Goal: Task Accomplishment & Management: Manage account settings

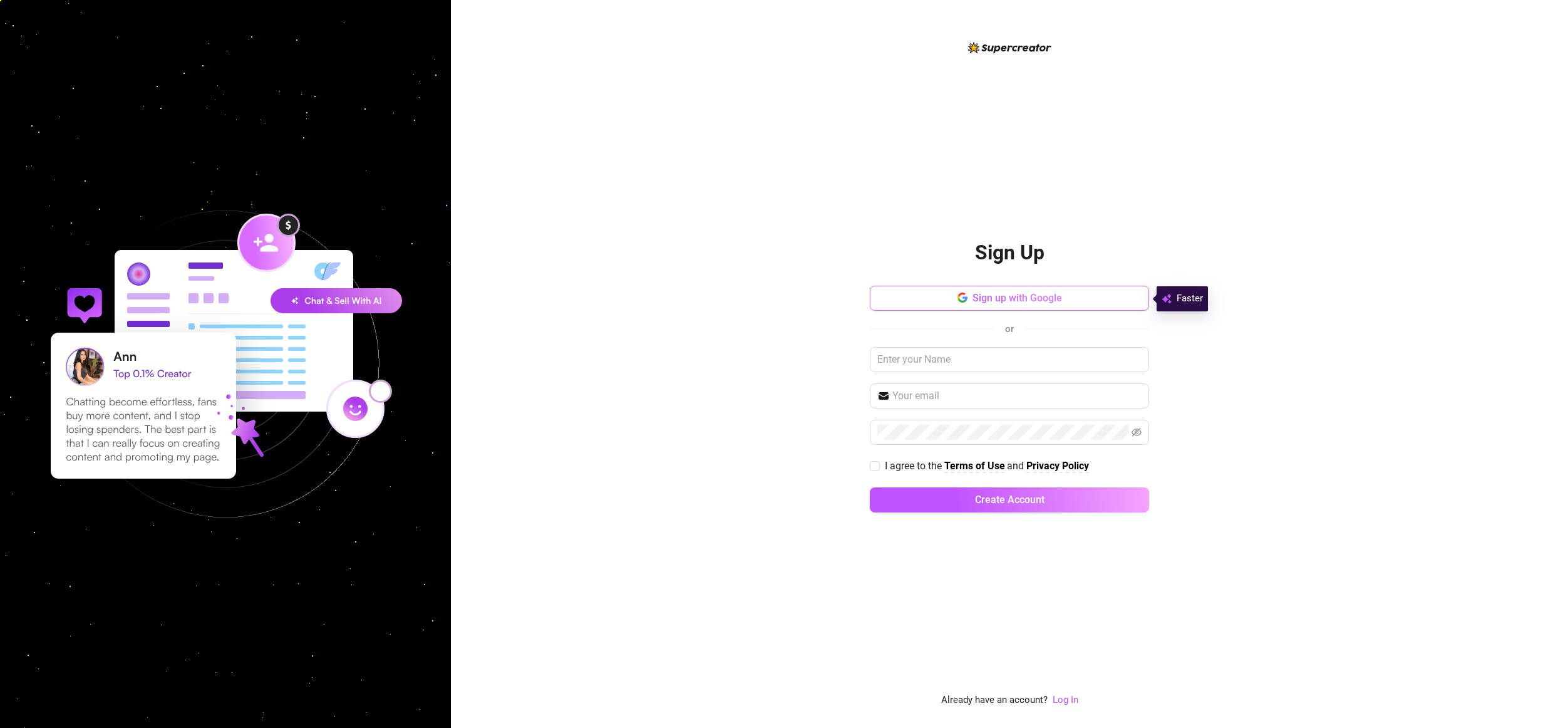
click at [1024, 296] on span "Sign up with Google" at bounding box center [1017, 298] width 90 height 12
click at [878, 464] on input "I agree to the Terms of Use and Privacy Policy" at bounding box center [874, 465] width 9 height 9
checkbox input "true"
click at [957, 503] on button "Create Account" at bounding box center [1009, 500] width 279 height 25
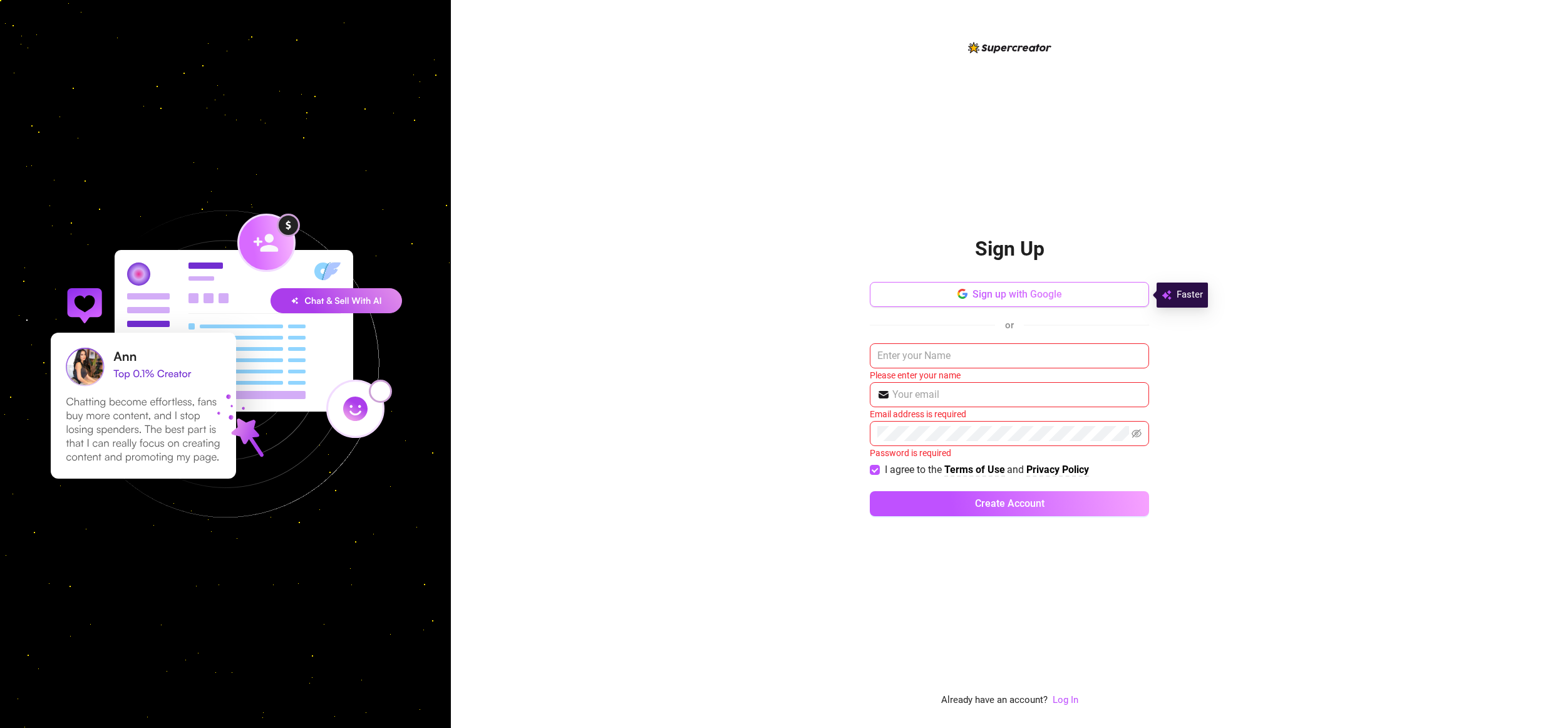
click at [1030, 289] on span "Sign up with Google" at bounding box center [1017, 294] width 90 height 12
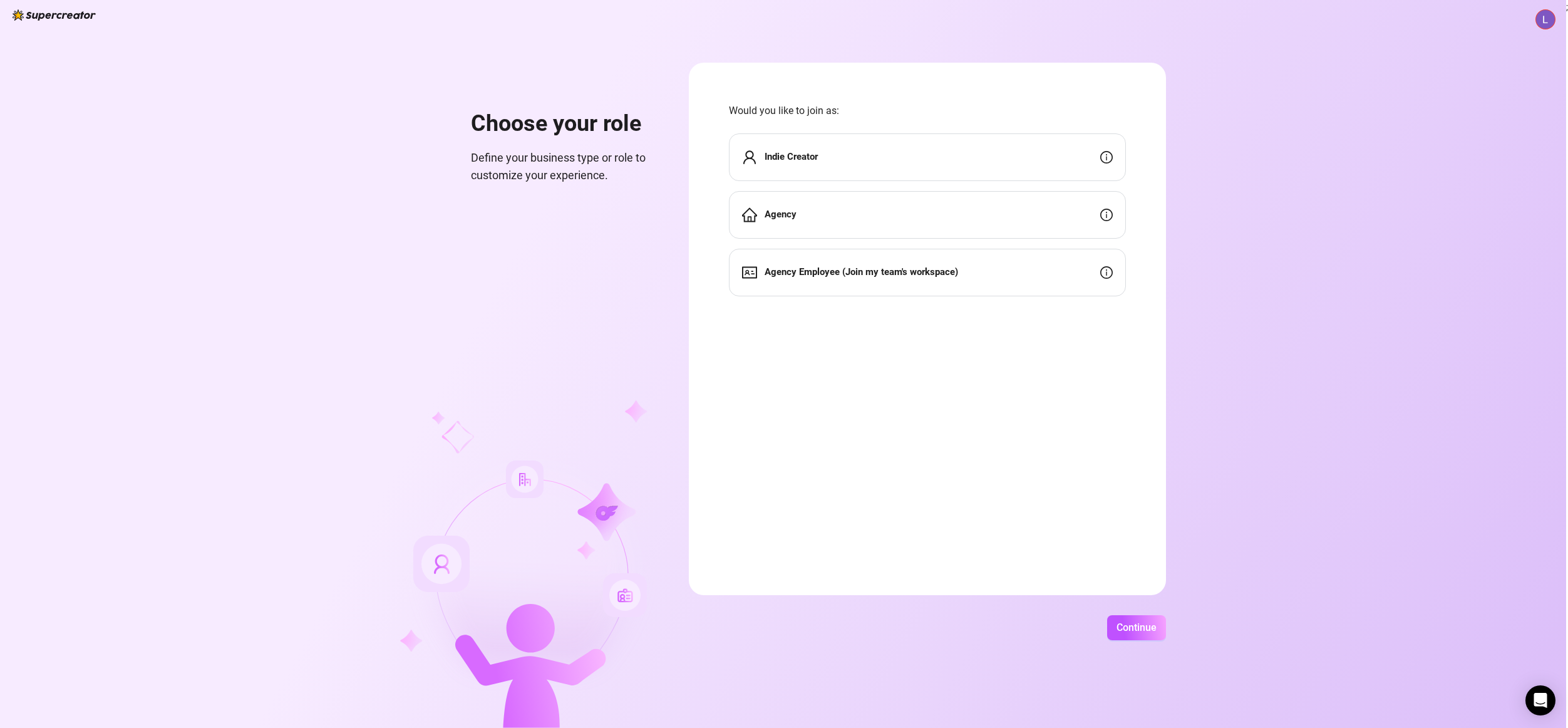
click at [831, 149] on div "Indie Creator" at bounding box center [928, 157] width 397 height 48
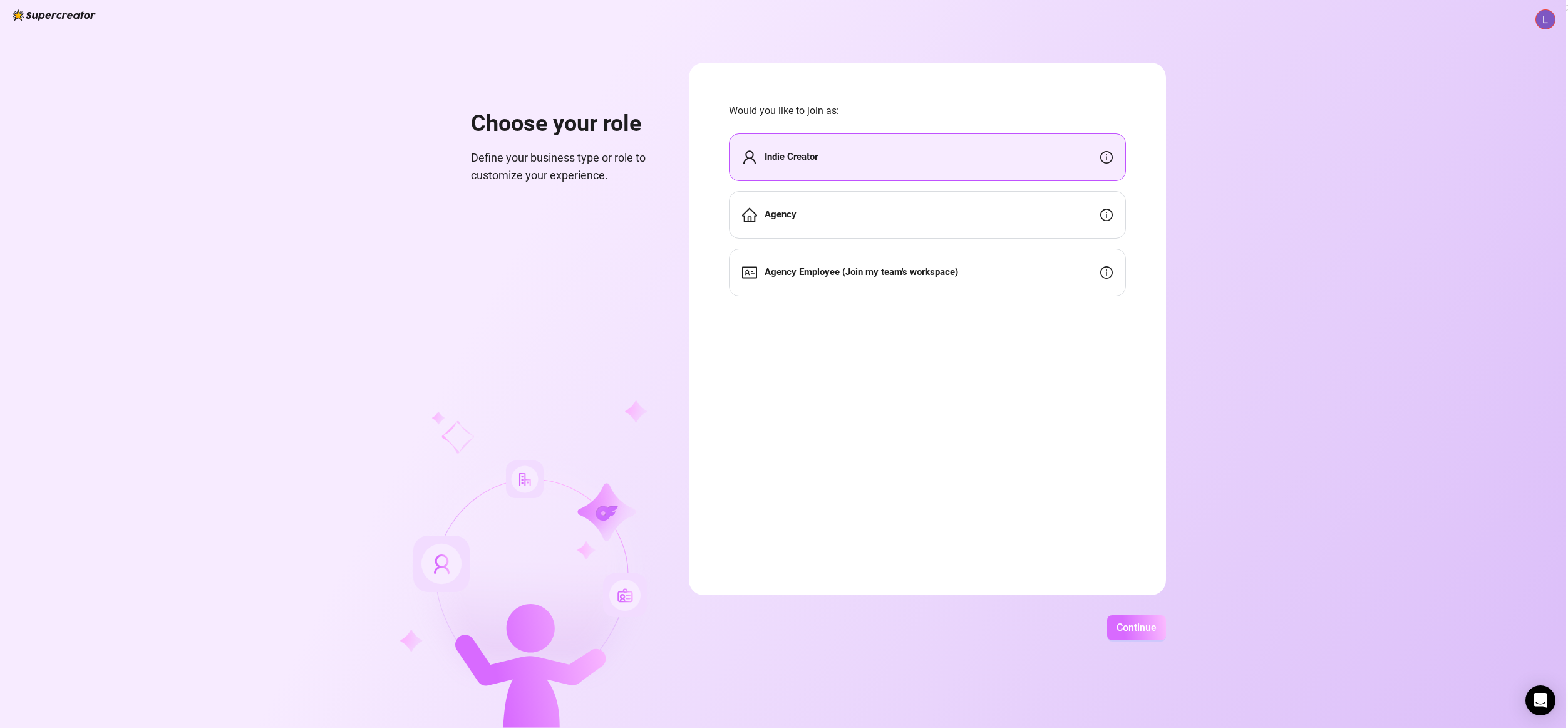
click at [1129, 623] on span "Continue" at bounding box center [1136, 627] width 40 height 12
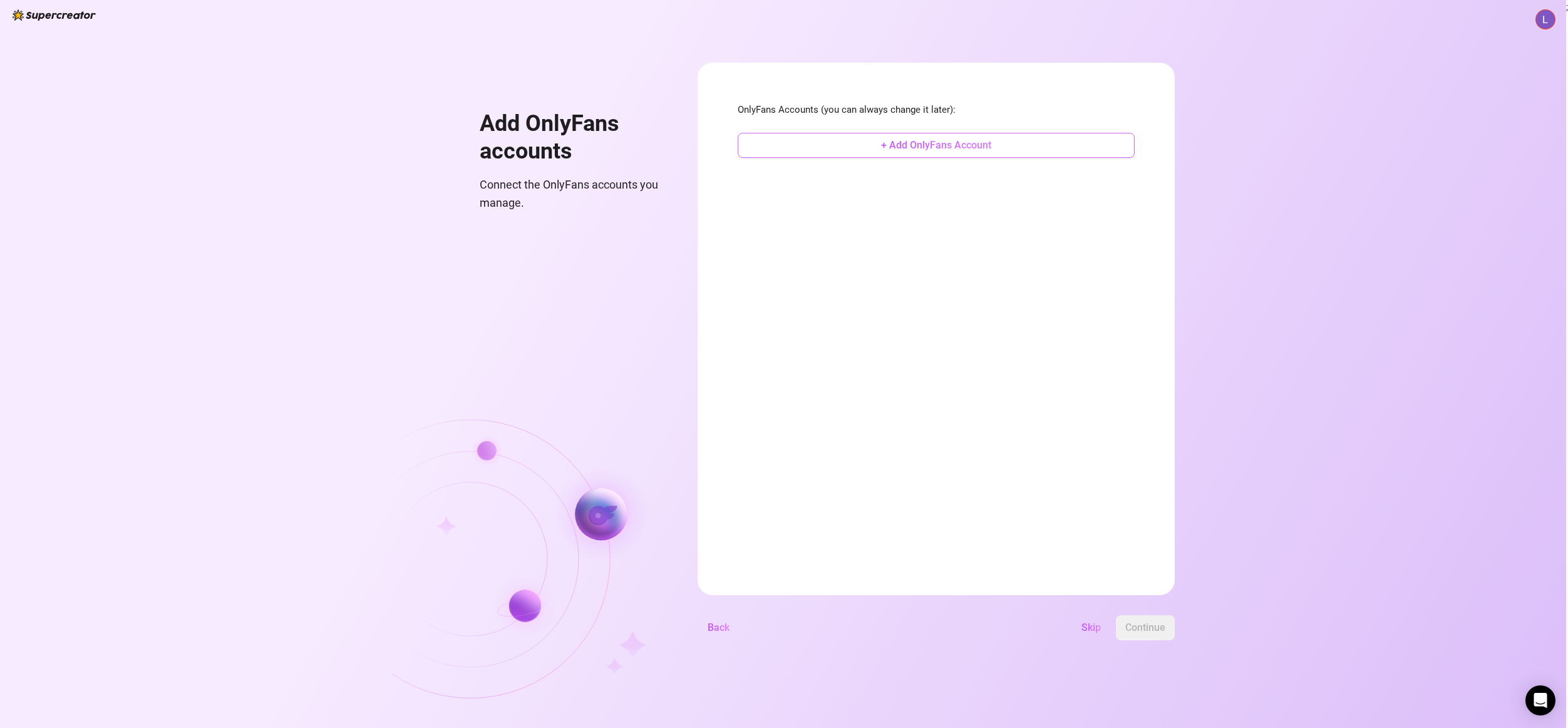
click at [973, 143] on span "+ Add OnlyFans Account" at bounding box center [936, 145] width 110 height 12
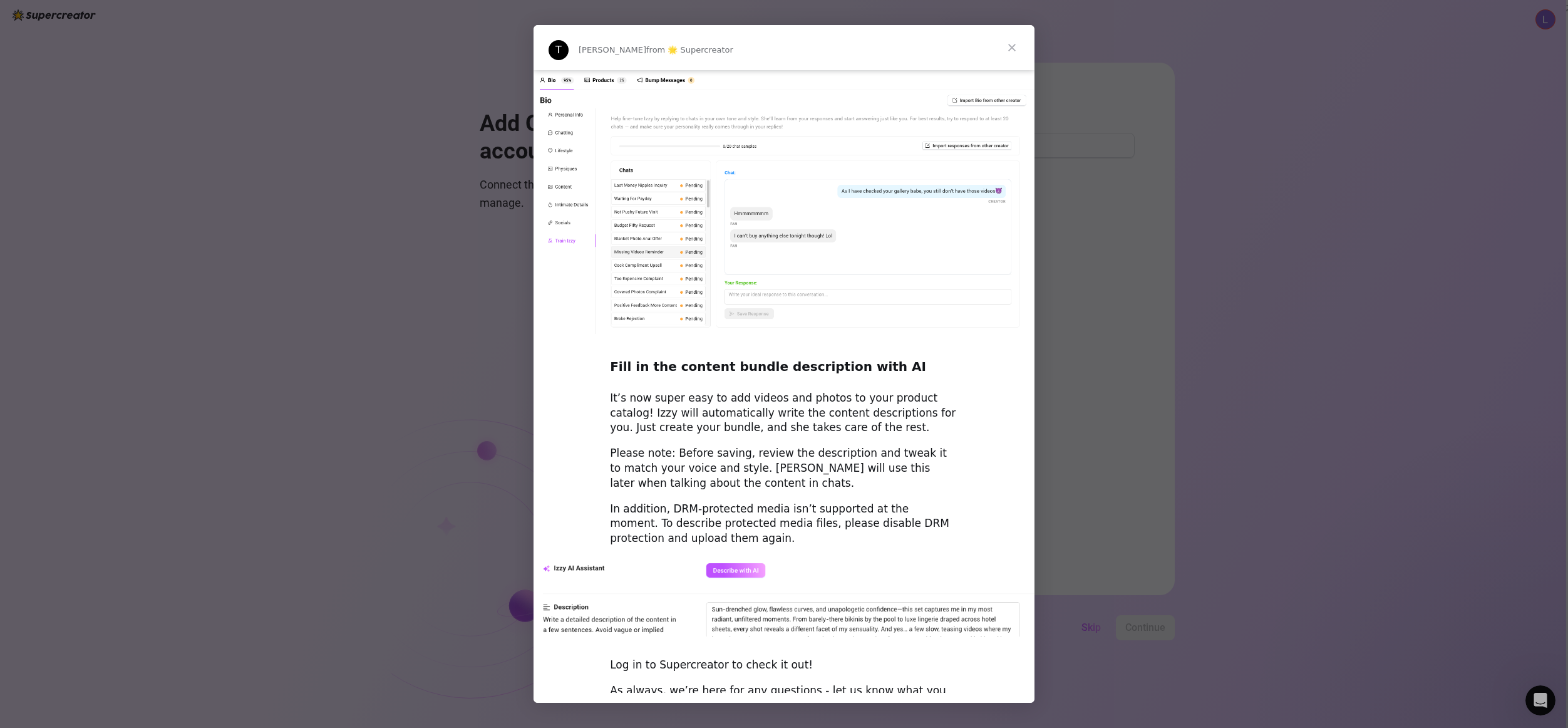
scroll to position [1432, 0]
click at [1015, 41] on span "Close" at bounding box center [1012, 48] width 45 height 45
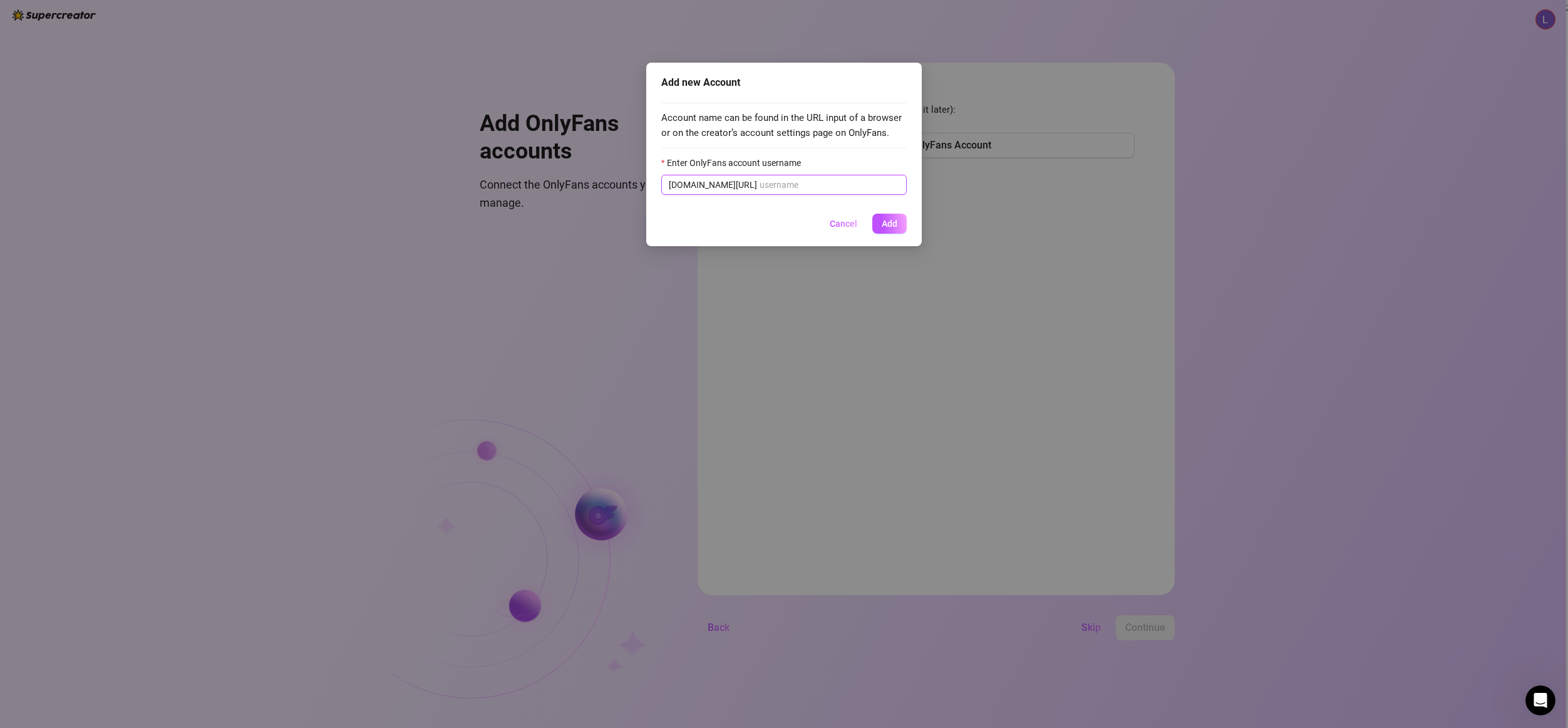
click at [812, 180] on input "Enter OnlyFans account username" at bounding box center [829, 185] width 139 height 14
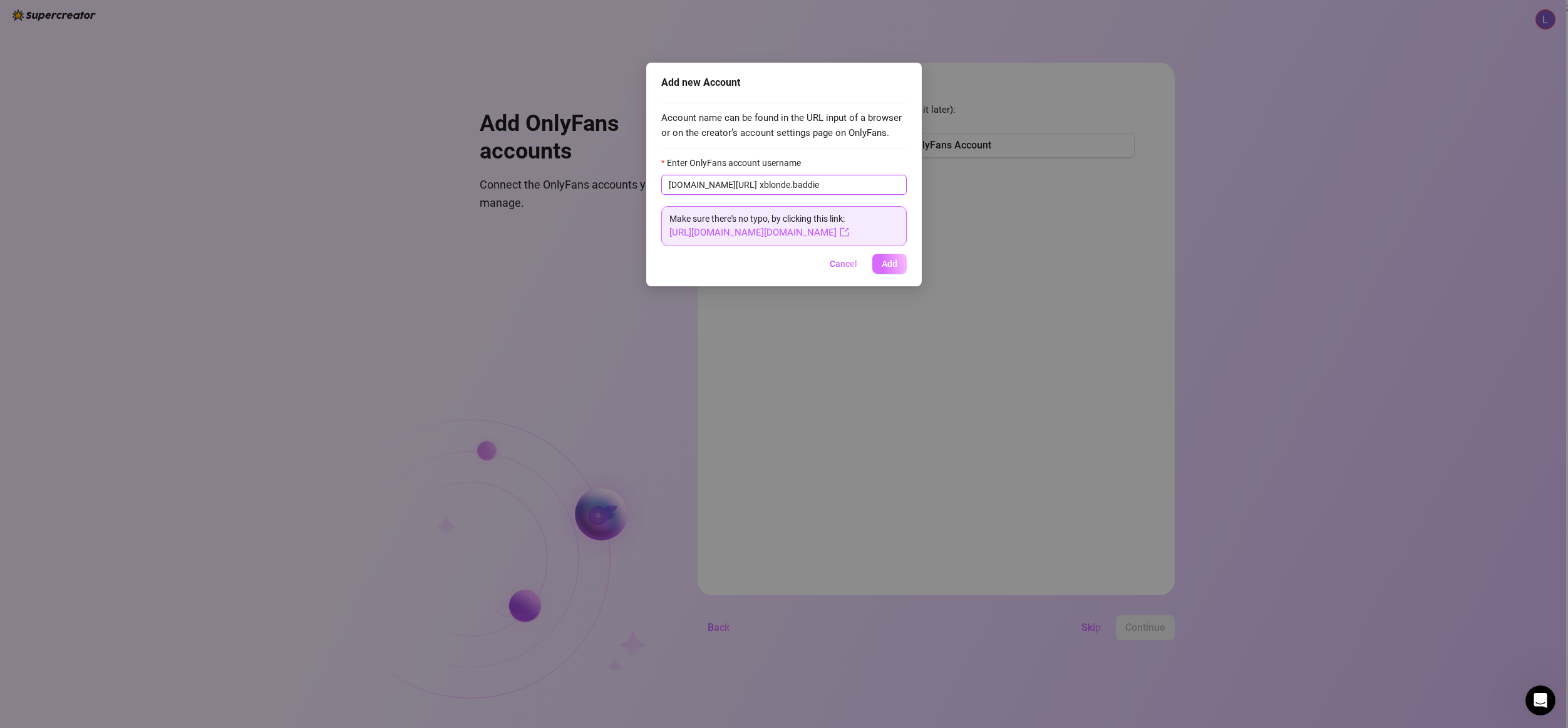
type input "xblonde.baddie"
click at [892, 262] on span "Add" at bounding box center [889, 264] width 16 height 10
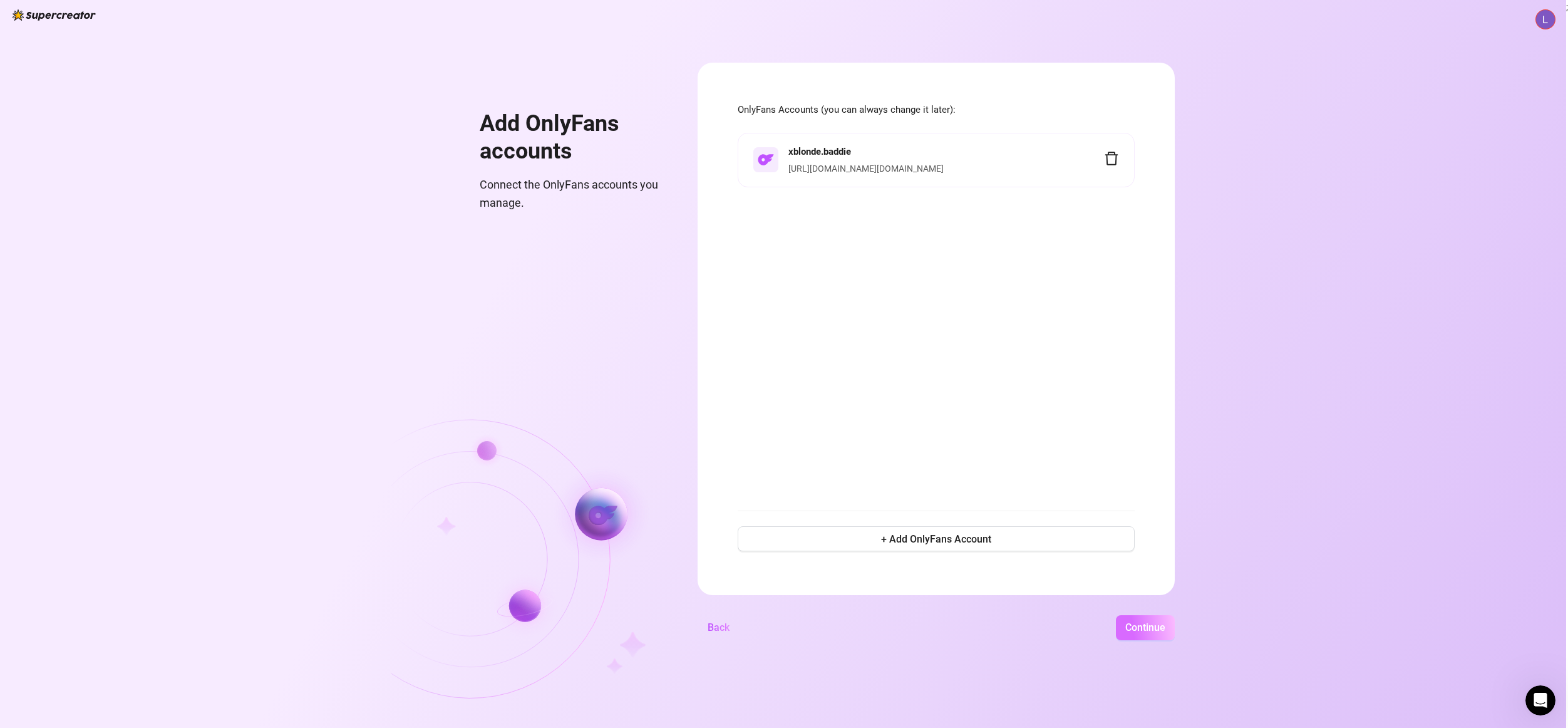
click at [1166, 631] on span "Continue" at bounding box center [1145, 627] width 40 height 12
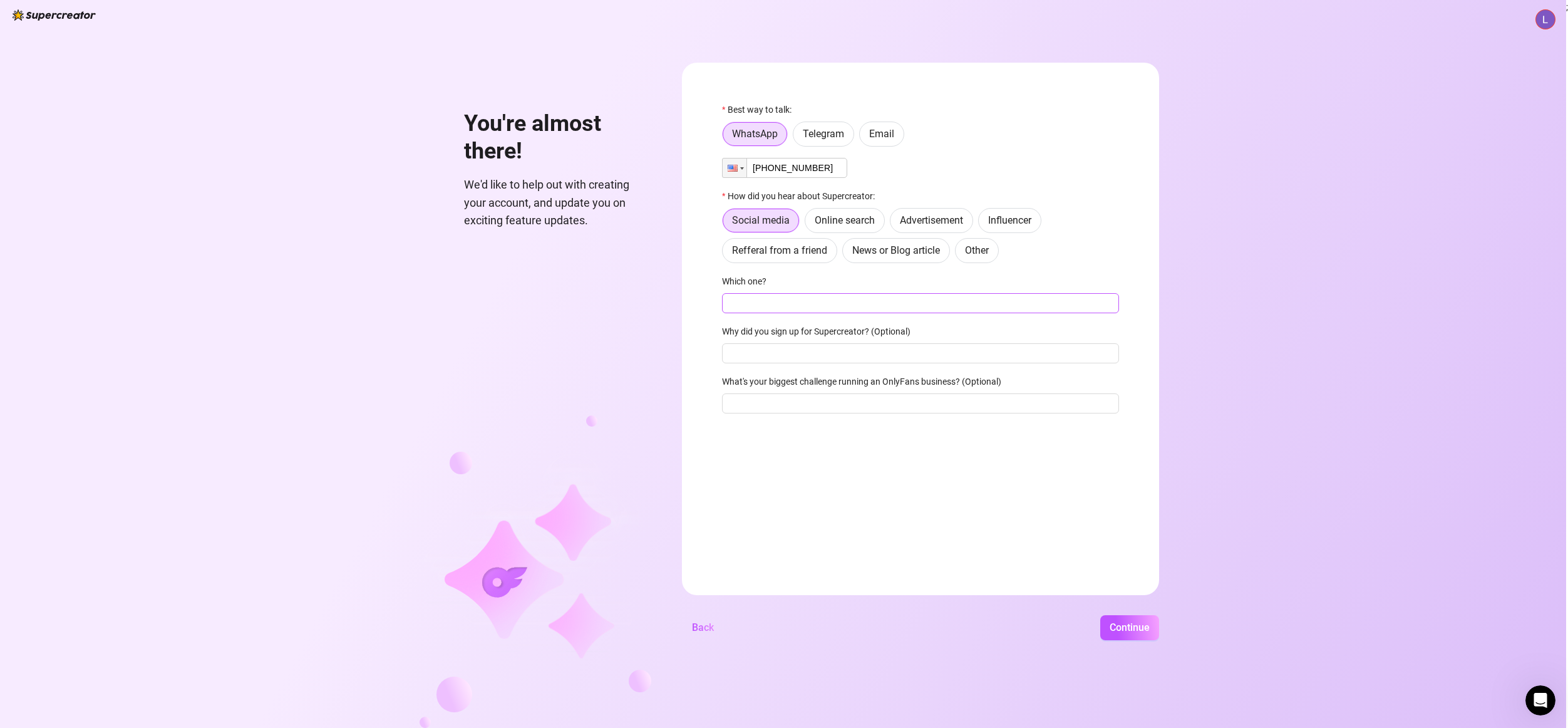
type input "[PHONE_NUMBER]"
click at [773, 303] on input "Which one?" at bounding box center [920, 302] width 397 height 20
type input "YouTube"
drag, startPoint x: 773, startPoint y: 303, endPoint x: 814, endPoint y: 404, distance: 109.0
type input "engagement, knowing what/when to post"
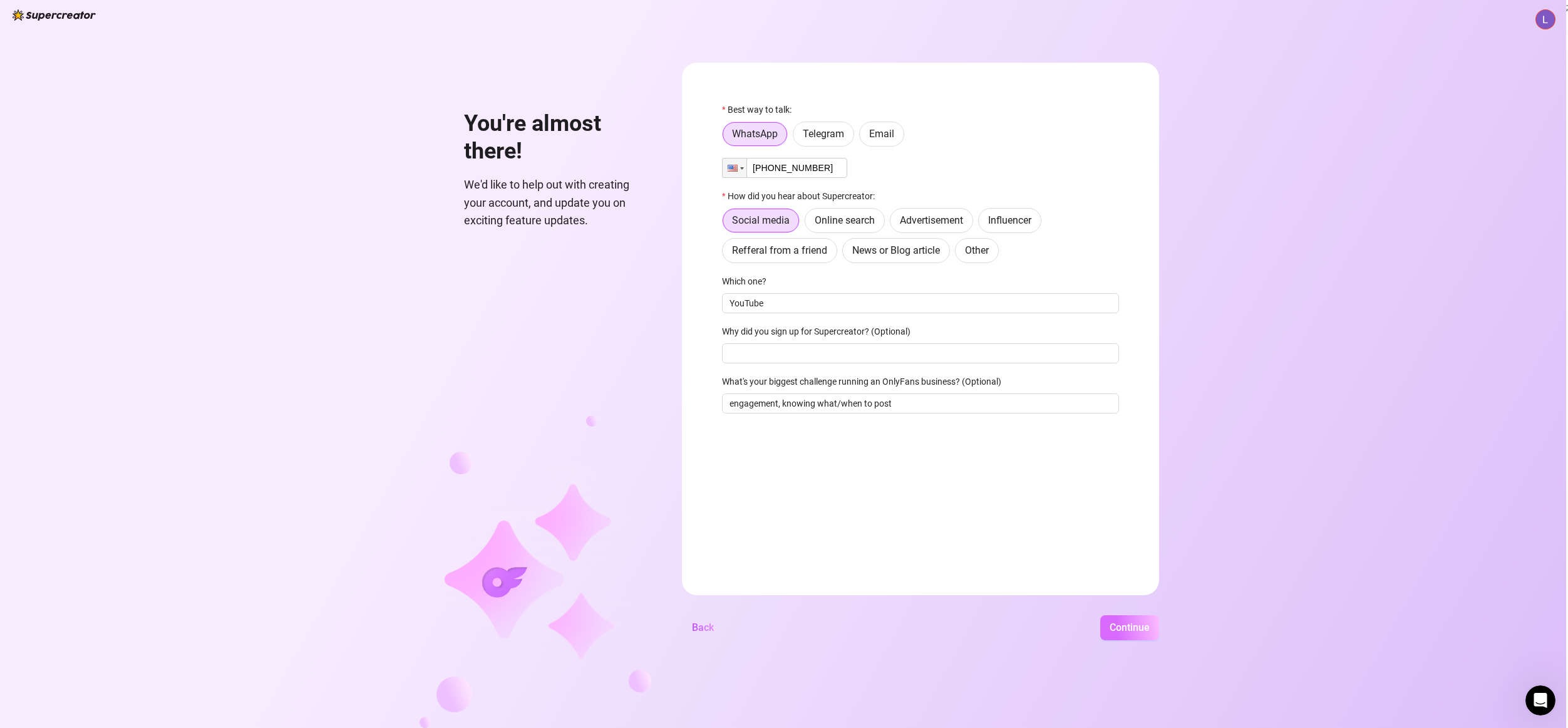
click at [1126, 627] on span "Continue" at bounding box center [1130, 627] width 40 height 12
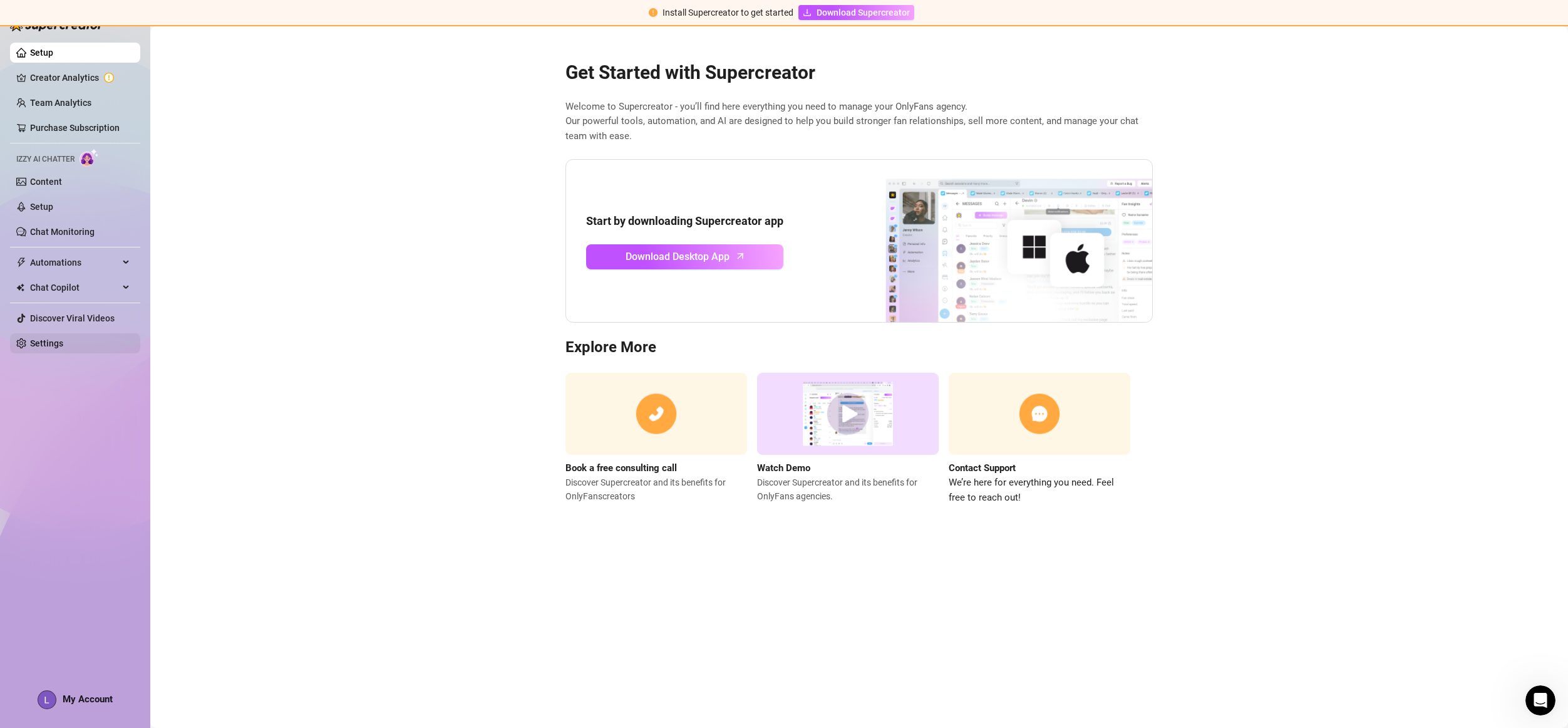
click at [63, 340] on link "Settings" at bounding box center [46, 343] width 33 height 10
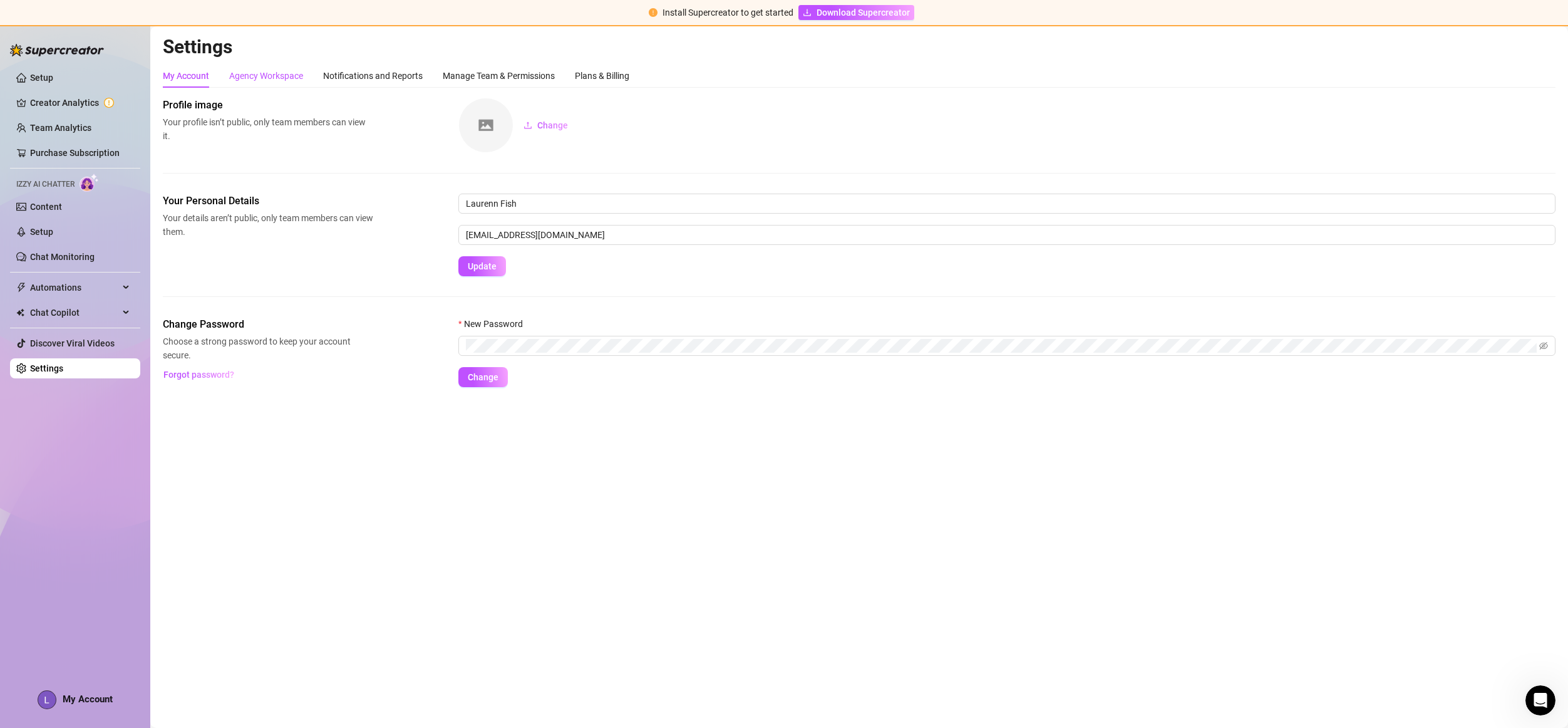
click at [264, 70] on div "Agency Workspace" at bounding box center [266, 75] width 74 height 14
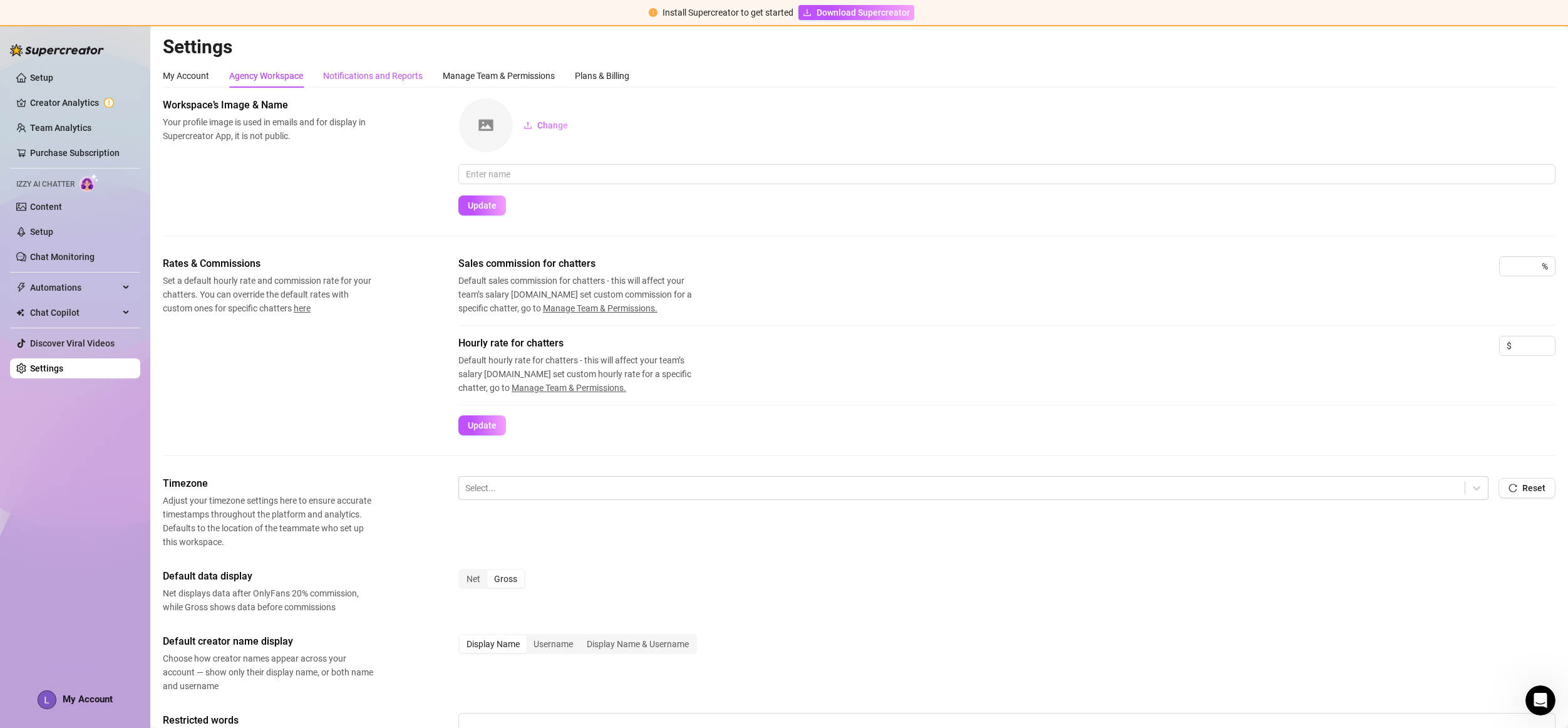
click at [355, 73] on div "Notifications and Reports" at bounding box center [372, 75] width 100 height 14
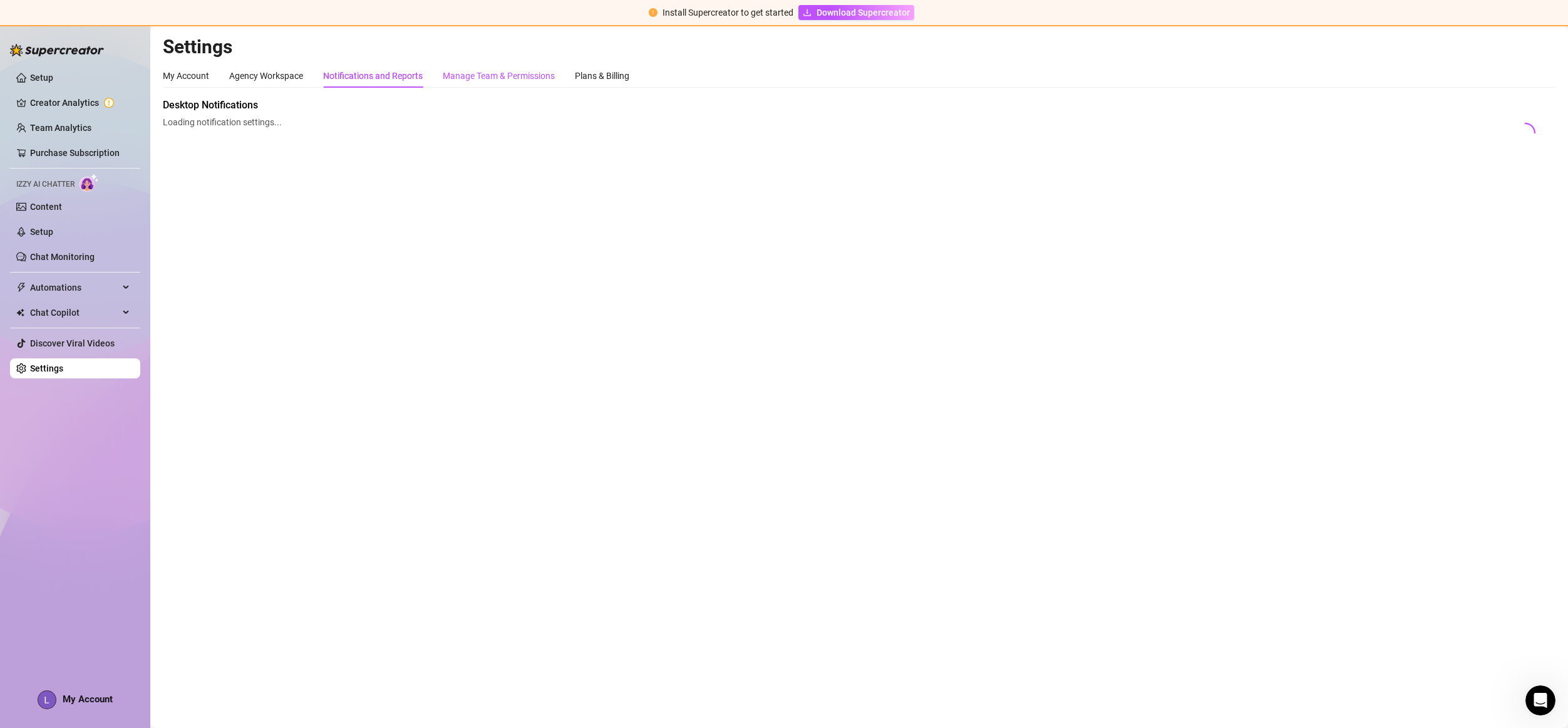
click at [516, 75] on div "Manage Team & Permissions" at bounding box center [498, 75] width 112 height 14
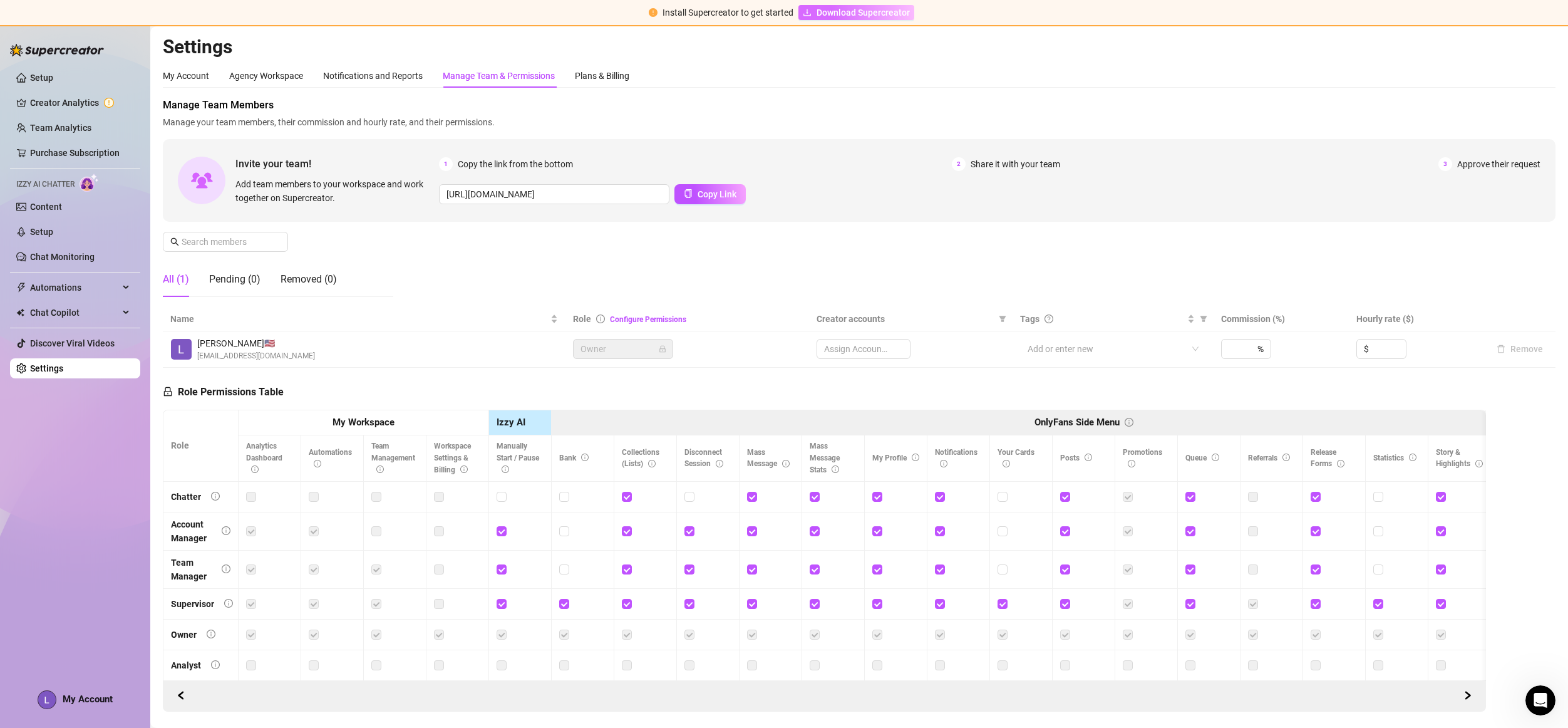
click at [849, 7] on span "Download Supercreator" at bounding box center [863, 12] width 93 height 14
click at [617, 74] on div "Plans & Billing" at bounding box center [602, 75] width 54 height 14
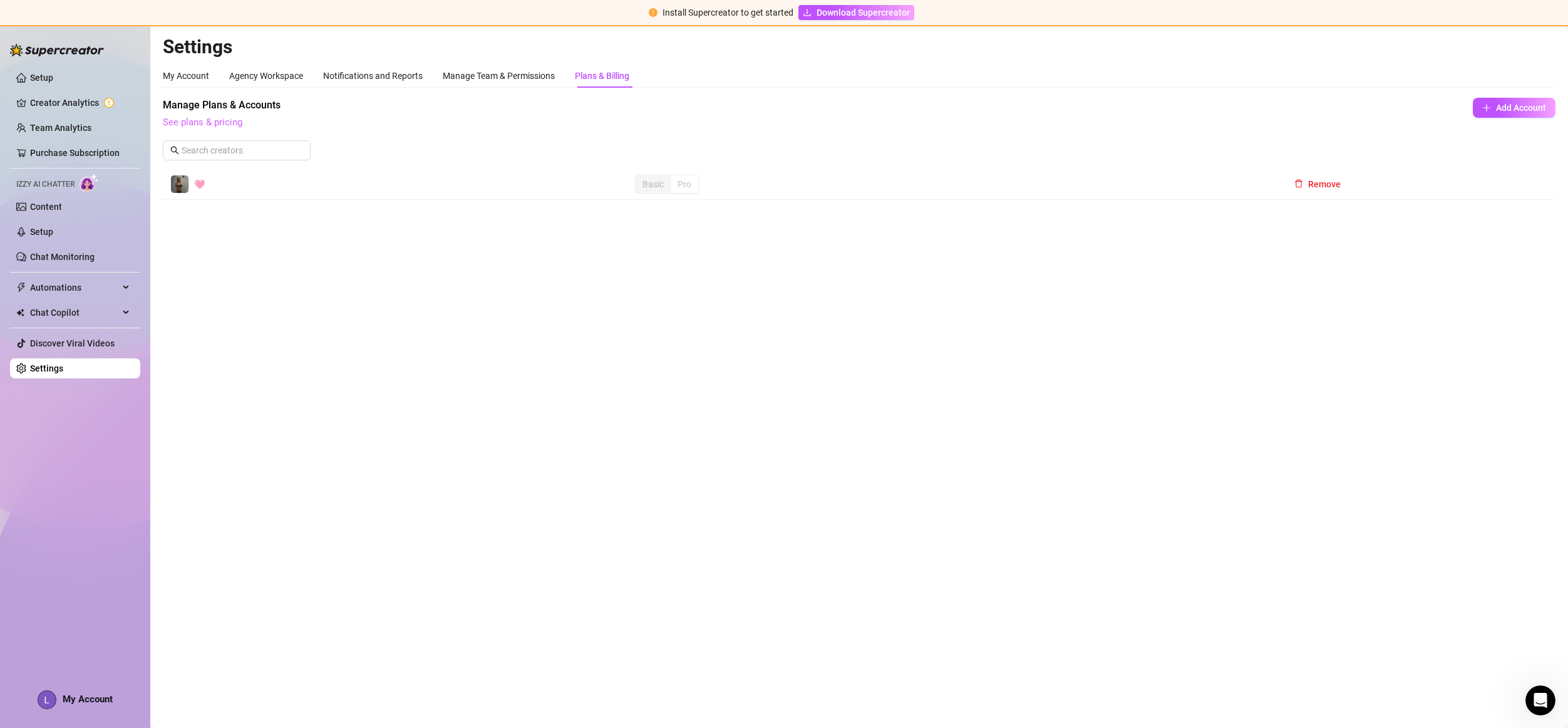
click at [213, 124] on link "See plans & pricing" at bounding box center [203, 122] width 80 height 12
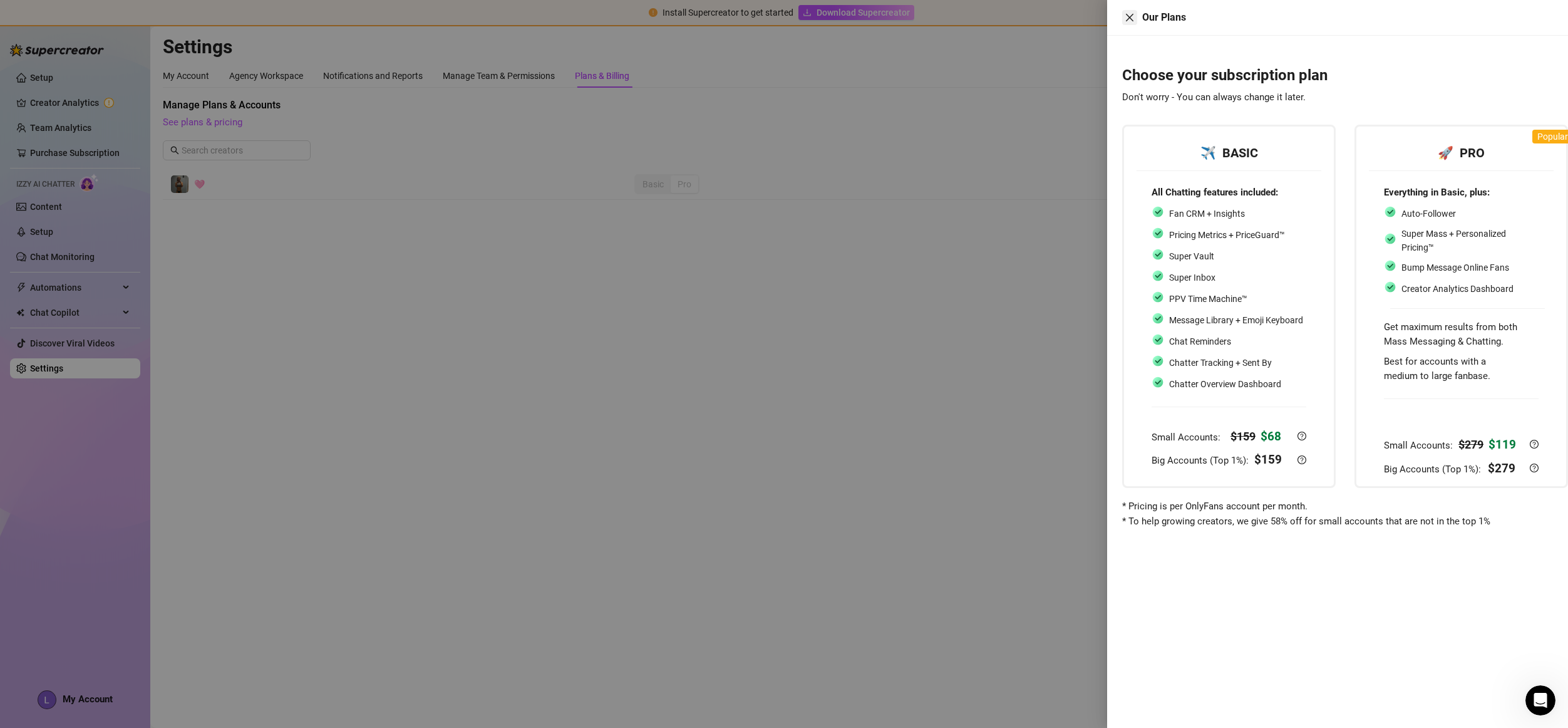
click at [1134, 18] on icon "close" at bounding box center [1130, 17] width 10 height 10
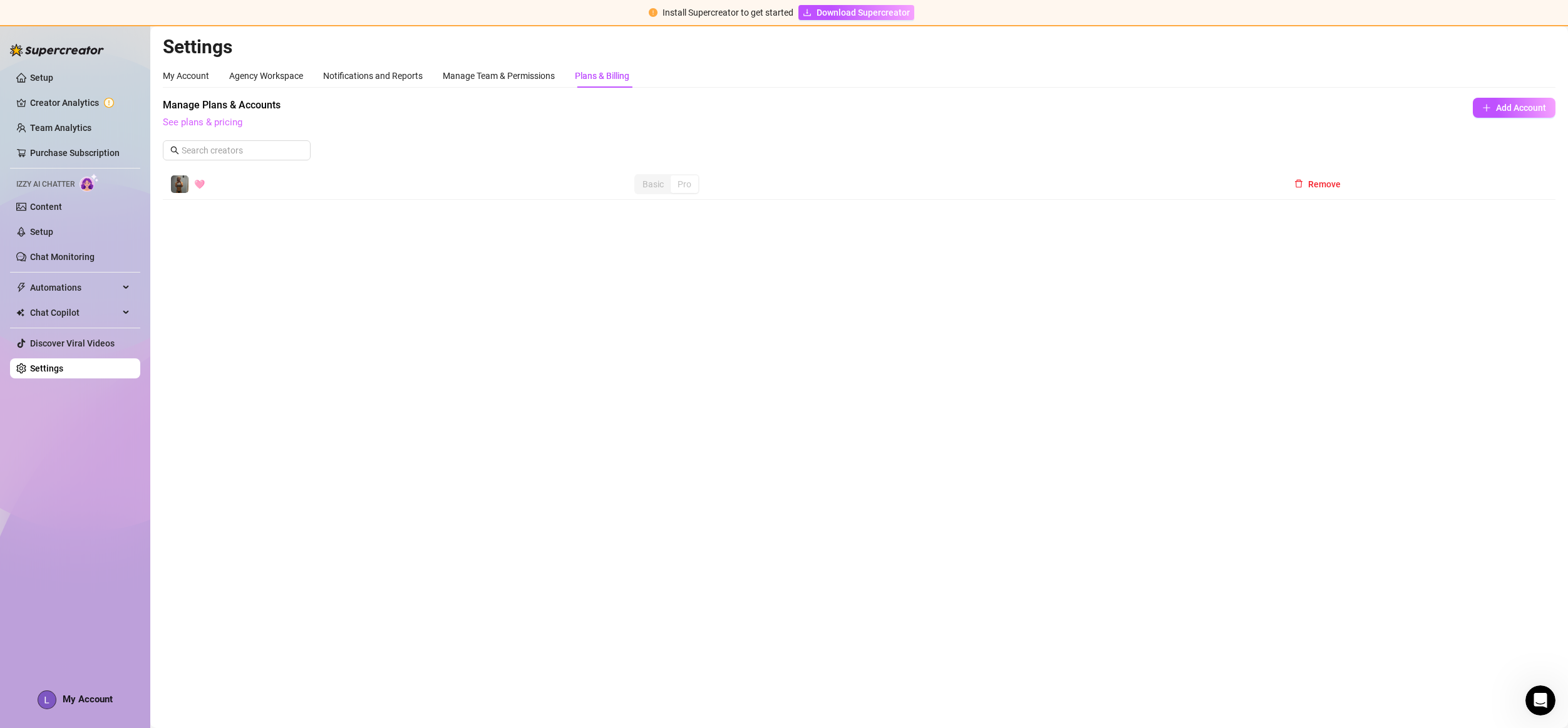
click at [233, 119] on link "See plans & pricing" at bounding box center [203, 122] width 80 height 12
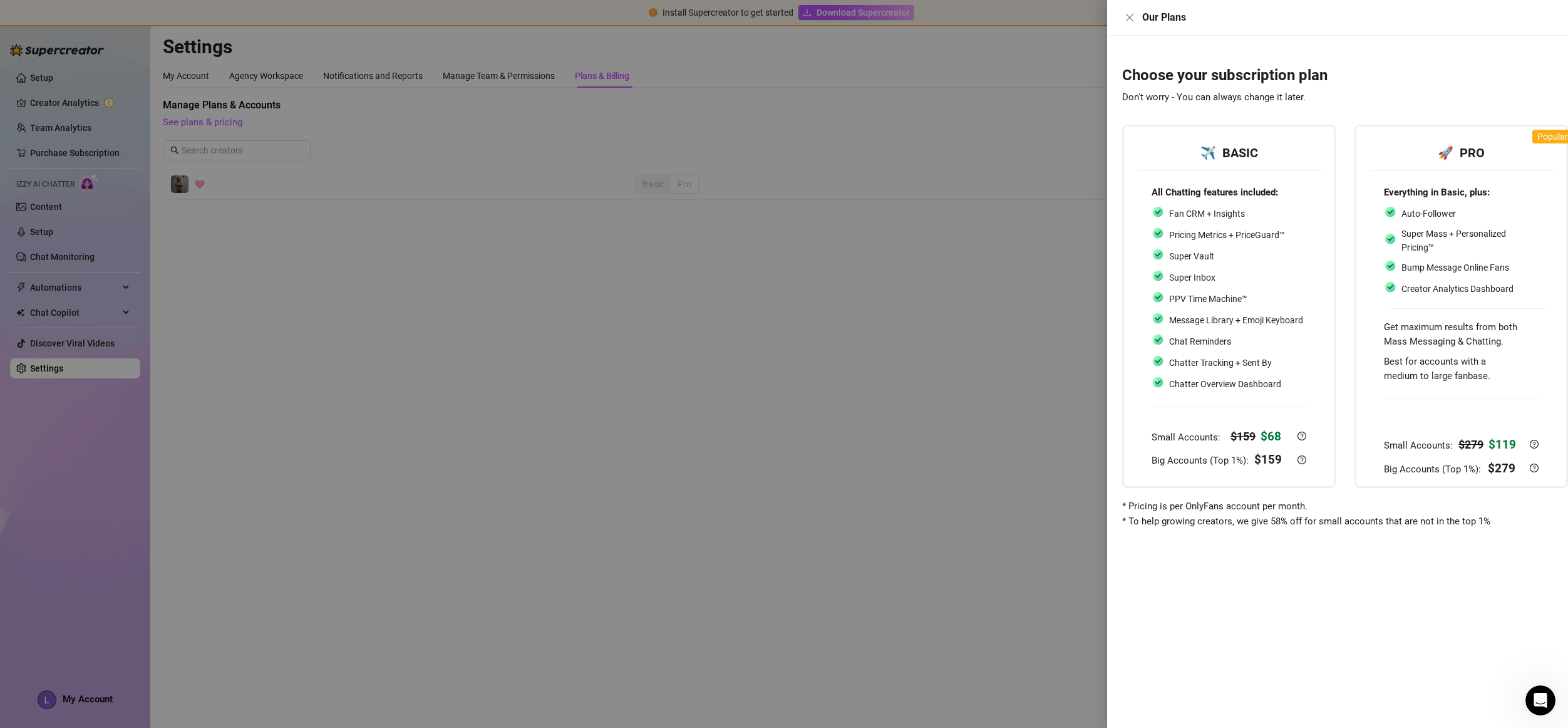
click at [1207, 243] on div "Fan CRM + Insights Pricing Metrics + PriceGuard™ Super Vault Super Inbox PPV Ti…" at bounding box center [1227, 298] width 152 height 187
click at [1255, 148] on strong "✈️ BASIC" at bounding box center [1229, 153] width 58 height 15
click at [1003, 231] on div at bounding box center [784, 364] width 1568 height 728
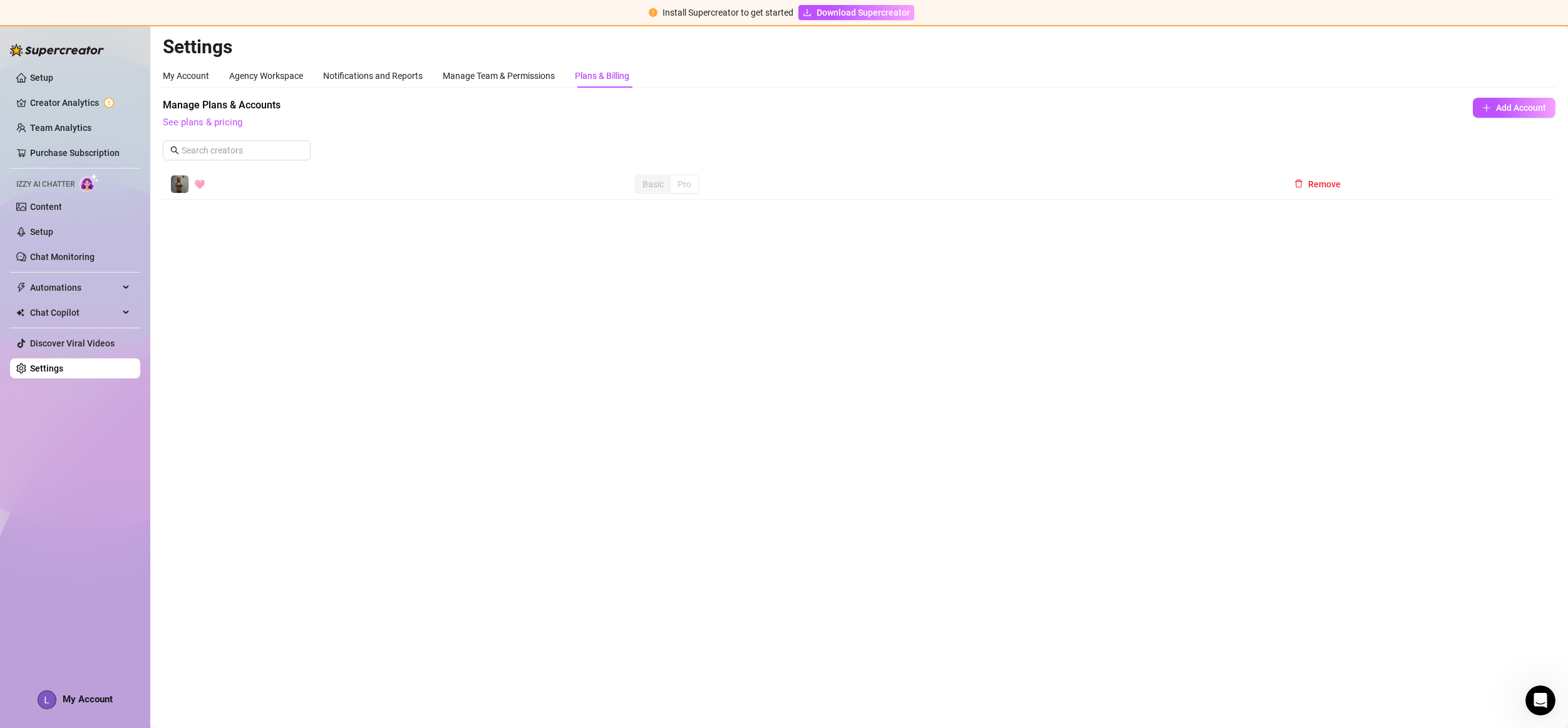
click at [652, 179] on div "Basic" at bounding box center [653, 184] width 35 height 18
click at [201, 73] on div "My Account" at bounding box center [186, 75] width 46 height 14
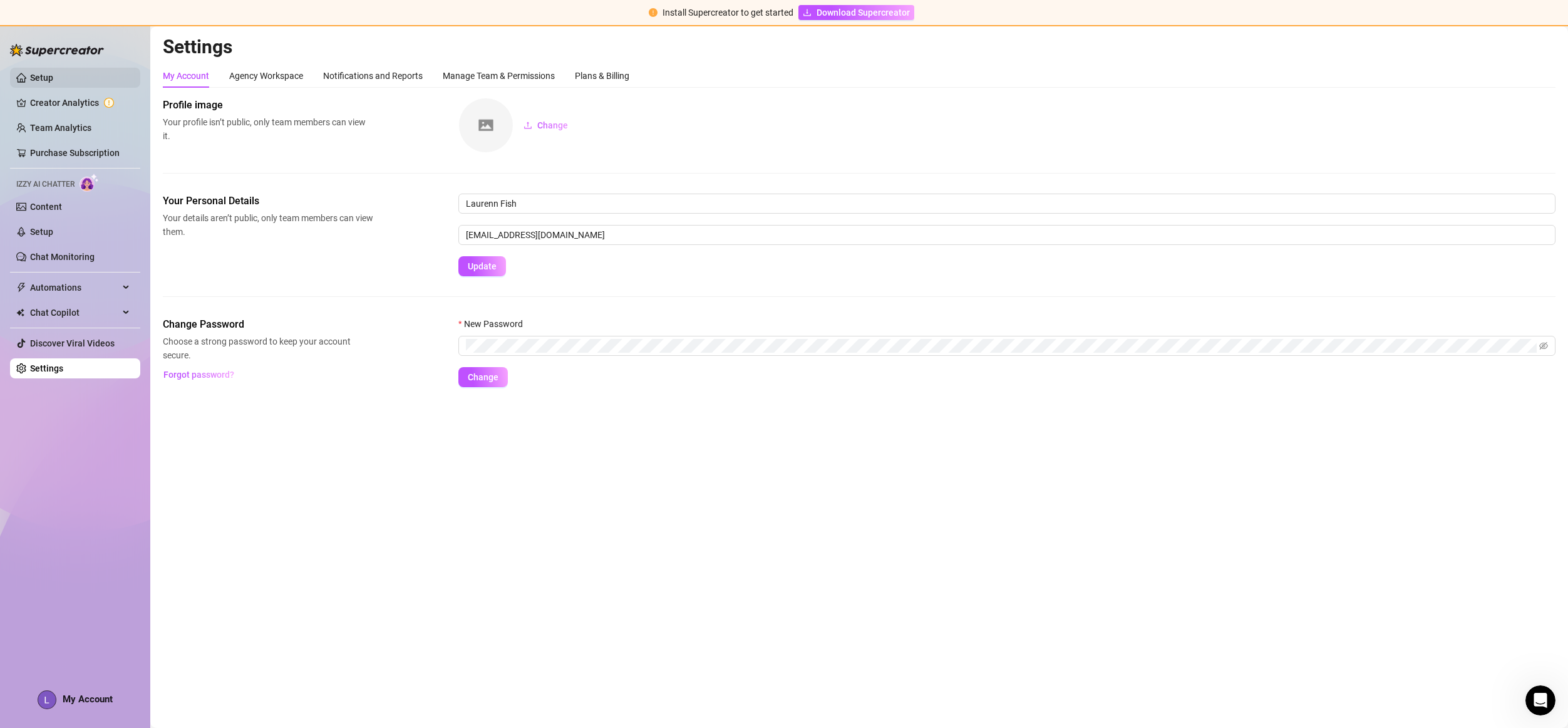
click at [36, 77] on link "Setup" at bounding box center [41, 77] width 23 height 10
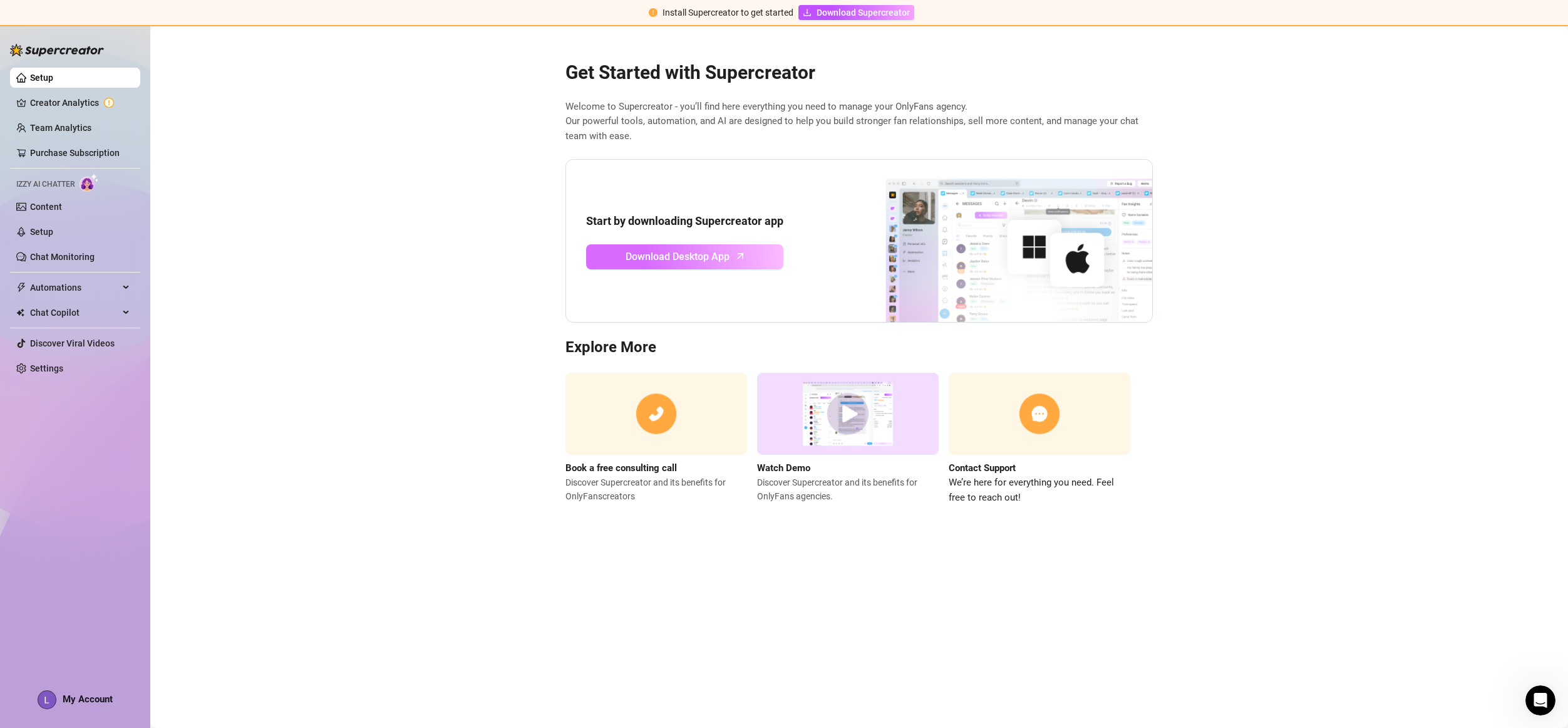
click at [695, 254] on span "Download Desktop App" at bounding box center [677, 256] width 104 height 16
